Goal: Task Accomplishment & Management: Manage account settings

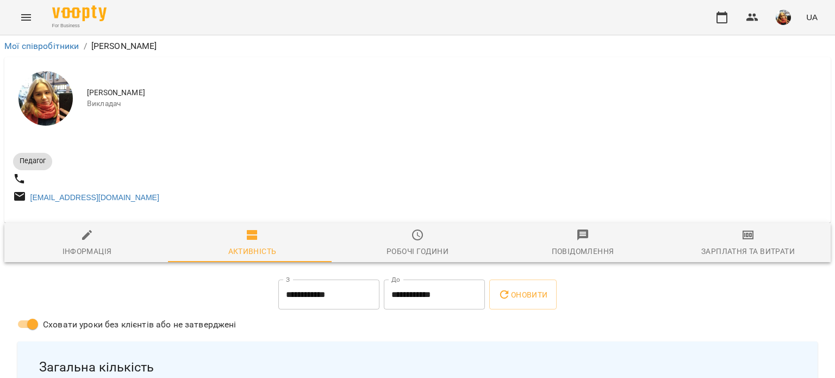
scroll to position [2039, 0]
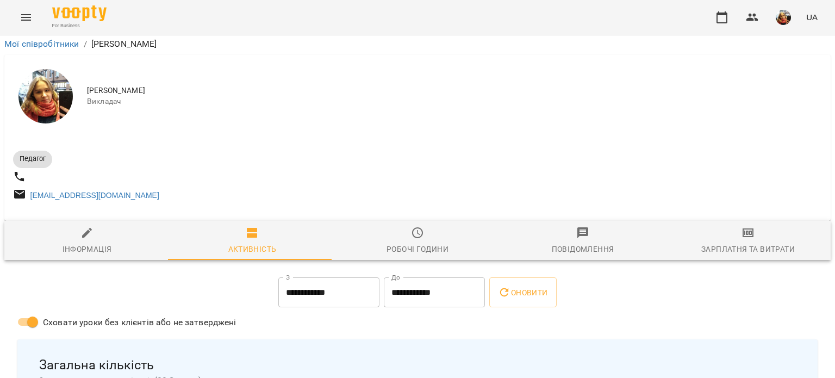
scroll to position [2039, 0]
click at [23, 25] on button "Menu" at bounding box center [26, 17] width 26 height 26
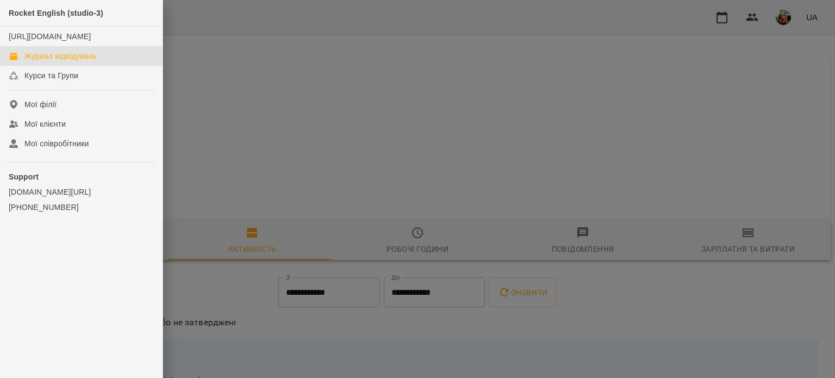
click at [56, 61] on div "Журнал відвідувань" at bounding box center [60, 56] width 72 height 11
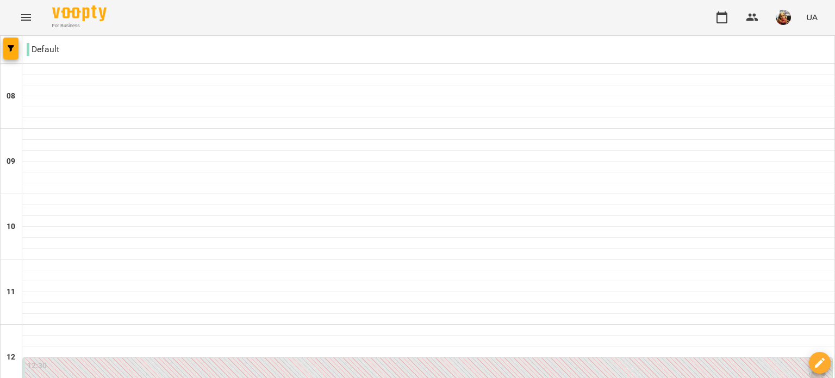
scroll to position [613, 0]
